Goal: Task Accomplishment & Management: Complete application form

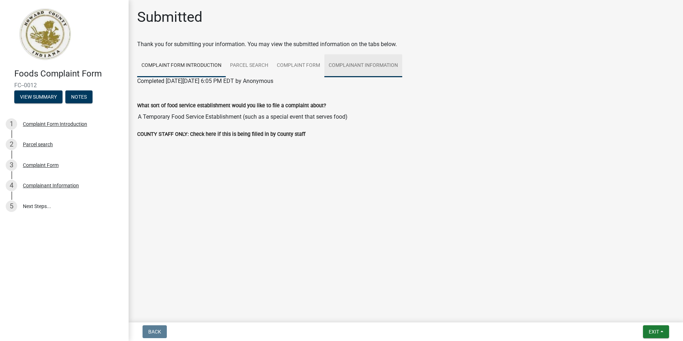
click at [334, 64] on link "Complainant Information" at bounding box center [363, 65] width 78 height 23
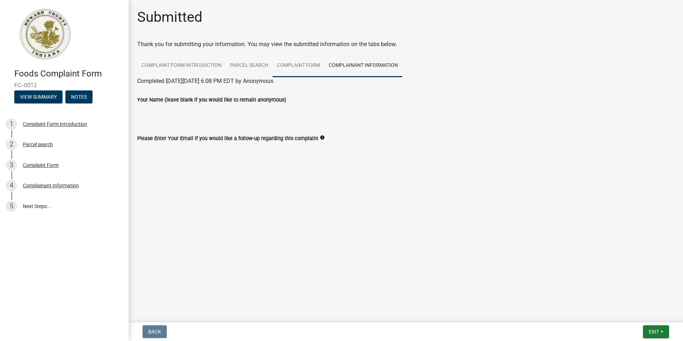
click at [300, 66] on link "Complaint Form" at bounding box center [299, 65] width 52 height 23
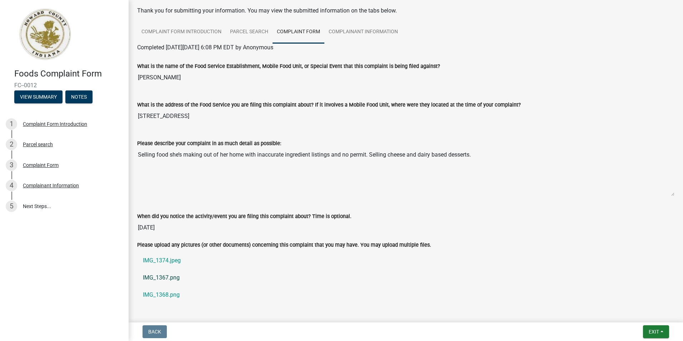
scroll to position [63, 0]
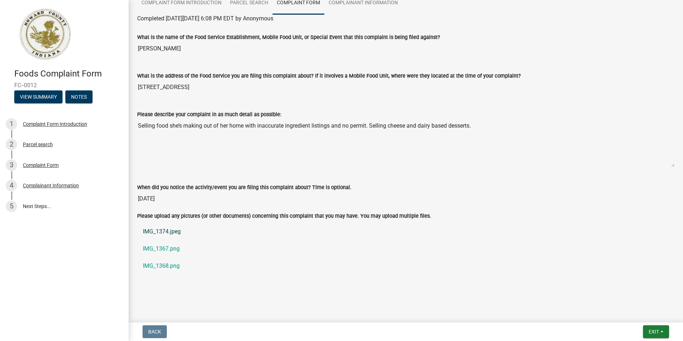
click at [152, 231] on link "IMG_1374.jpeg" at bounding box center [405, 231] width 537 height 17
click at [161, 251] on link "IMG_1367.png" at bounding box center [405, 248] width 537 height 17
click at [166, 267] on link "IMG_1368.png" at bounding box center [405, 265] width 537 height 17
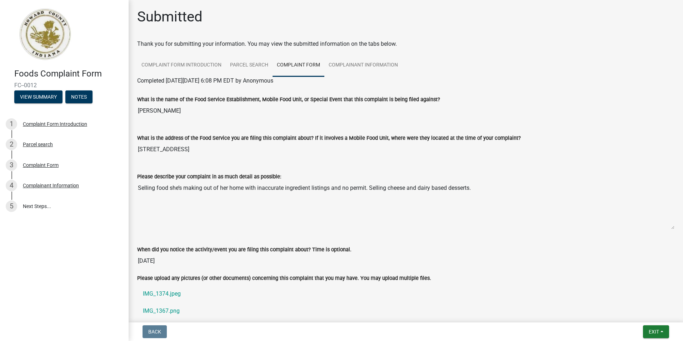
scroll to position [0, 0]
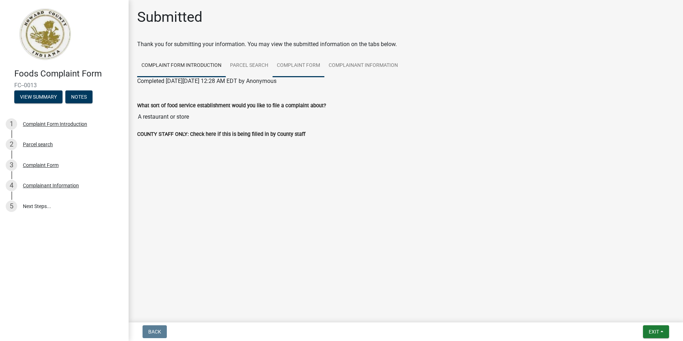
click at [287, 69] on link "Complaint Form" at bounding box center [299, 65] width 52 height 23
